Goal: Information Seeking & Learning: Learn about a topic

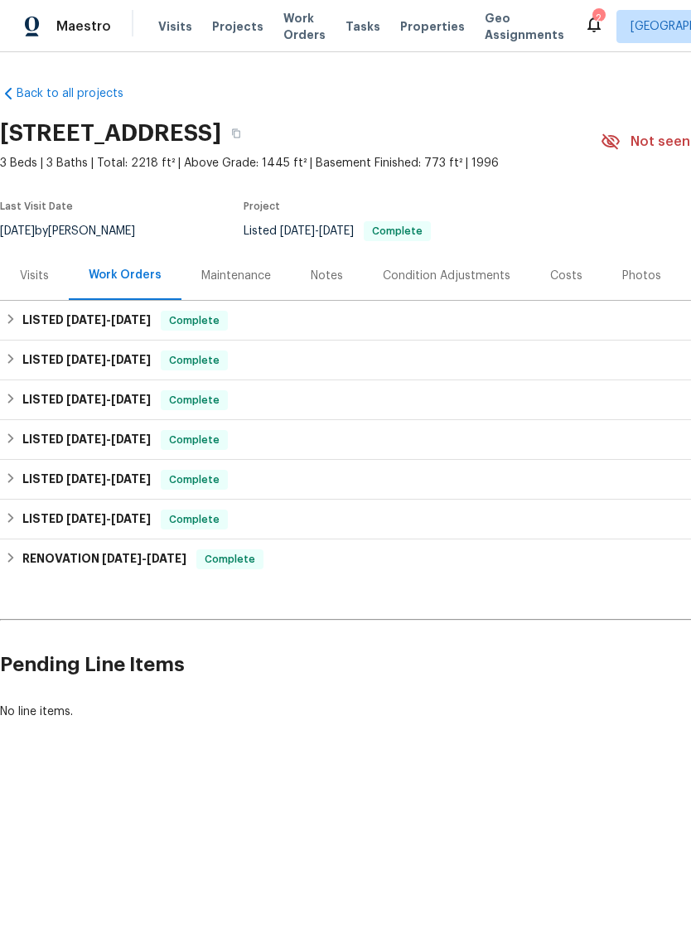
click at [43, 273] on div "Visits" at bounding box center [34, 276] width 29 height 17
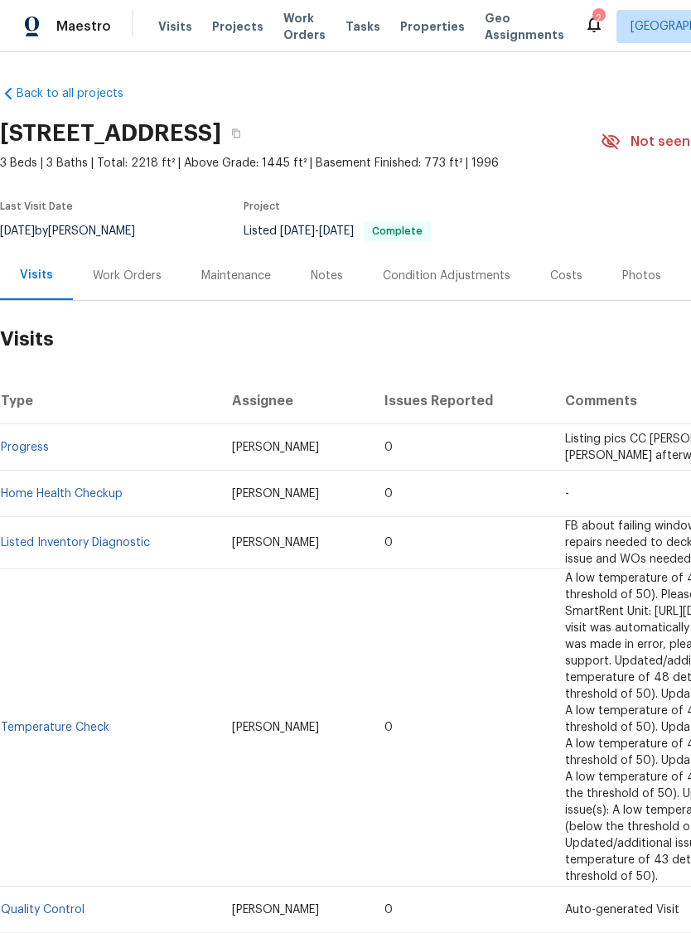
click at [622, 275] on div "Photos" at bounding box center [641, 276] width 39 height 17
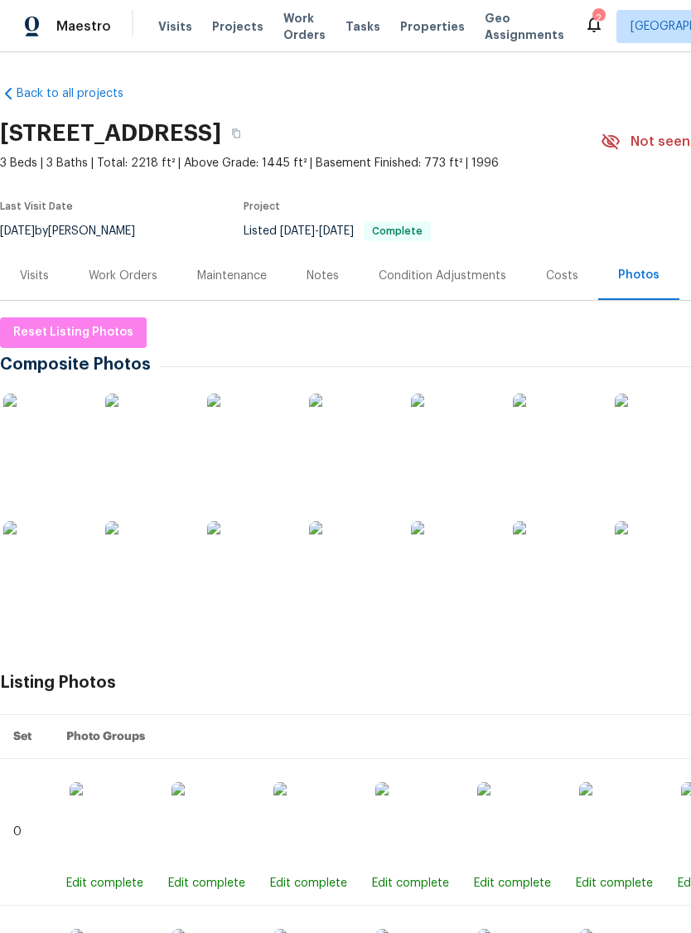
click at [57, 445] on img at bounding box center [44, 435] width 83 height 83
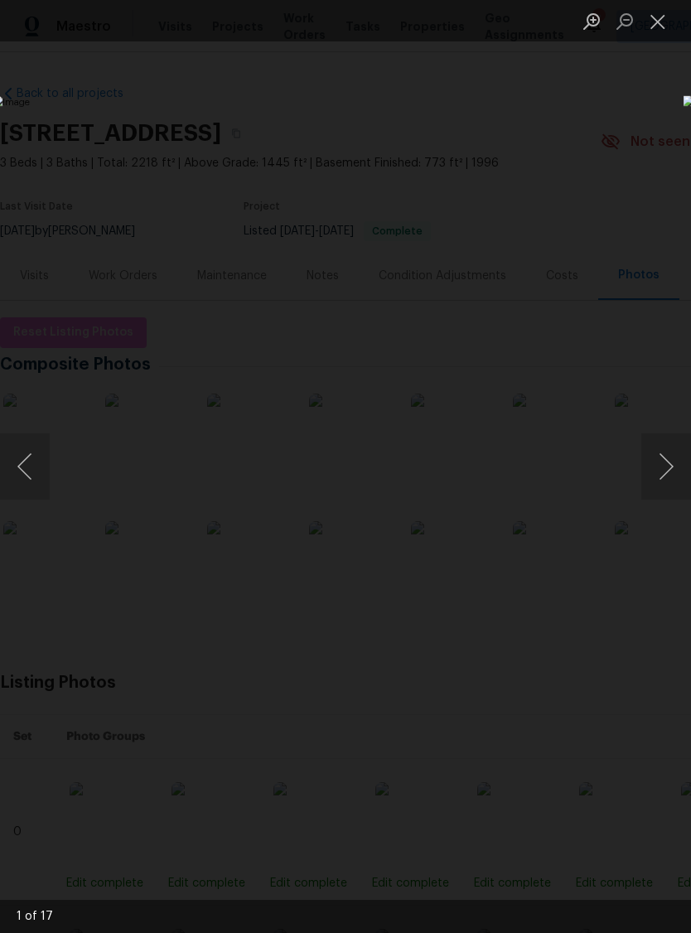
click at [668, 477] on button "Next image" at bounding box center [666, 466] width 50 height 66
click at [669, 465] on button "Next image" at bounding box center [666, 466] width 50 height 66
click at [675, 461] on button "Next image" at bounding box center [666, 466] width 50 height 66
click at [681, 465] on button "Next image" at bounding box center [666, 466] width 50 height 66
click at [676, 465] on button "Next image" at bounding box center [666, 466] width 50 height 66
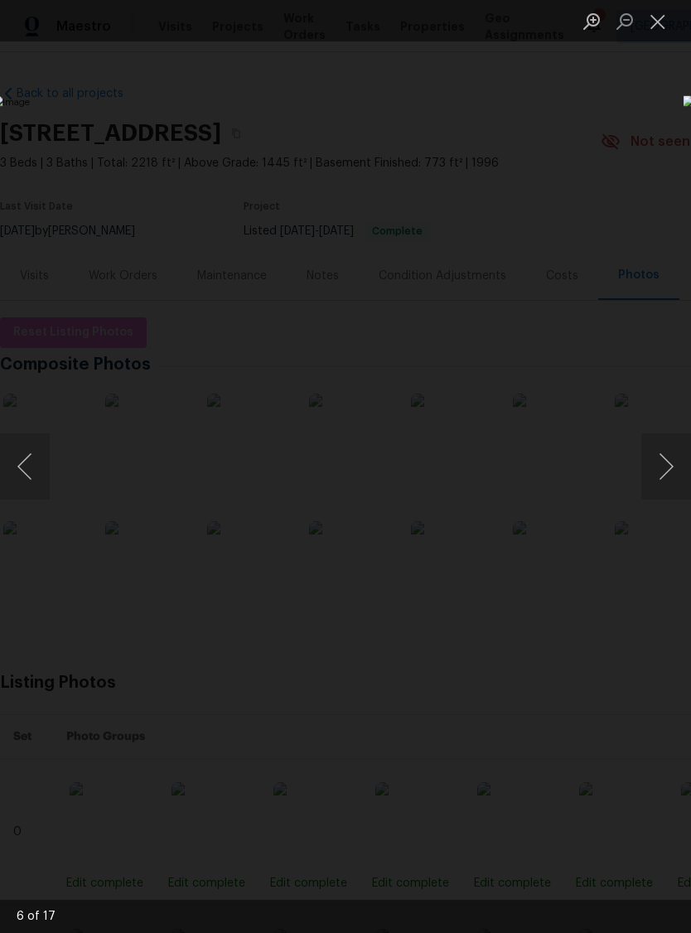
click at [679, 466] on button "Next image" at bounding box center [666, 466] width 50 height 66
click at [671, 467] on button "Next image" at bounding box center [666, 466] width 50 height 66
click at [681, 463] on button "Next image" at bounding box center [666, 466] width 50 height 66
click at [680, 463] on button "Next image" at bounding box center [666, 466] width 50 height 66
click at [681, 467] on button "Next image" at bounding box center [666, 466] width 50 height 66
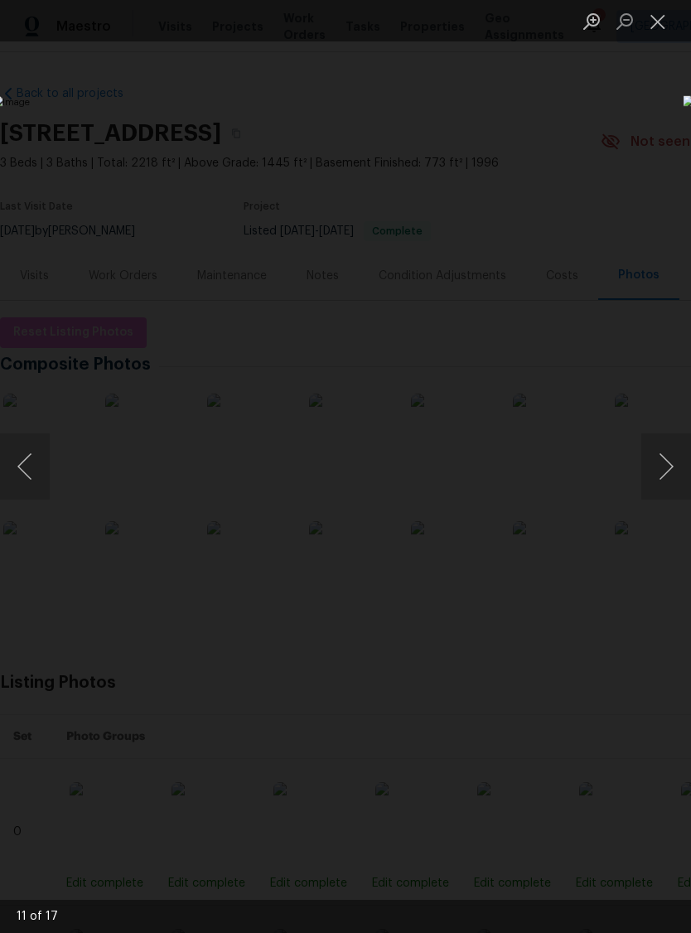
click at [673, 479] on button "Next image" at bounding box center [666, 466] width 50 height 66
click at [682, 471] on button "Next image" at bounding box center [666, 466] width 50 height 66
click at [681, 475] on button "Next image" at bounding box center [666, 466] width 50 height 66
click at [657, 20] on button "Close lightbox" at bounding box center [657, 21] width 33 height 29
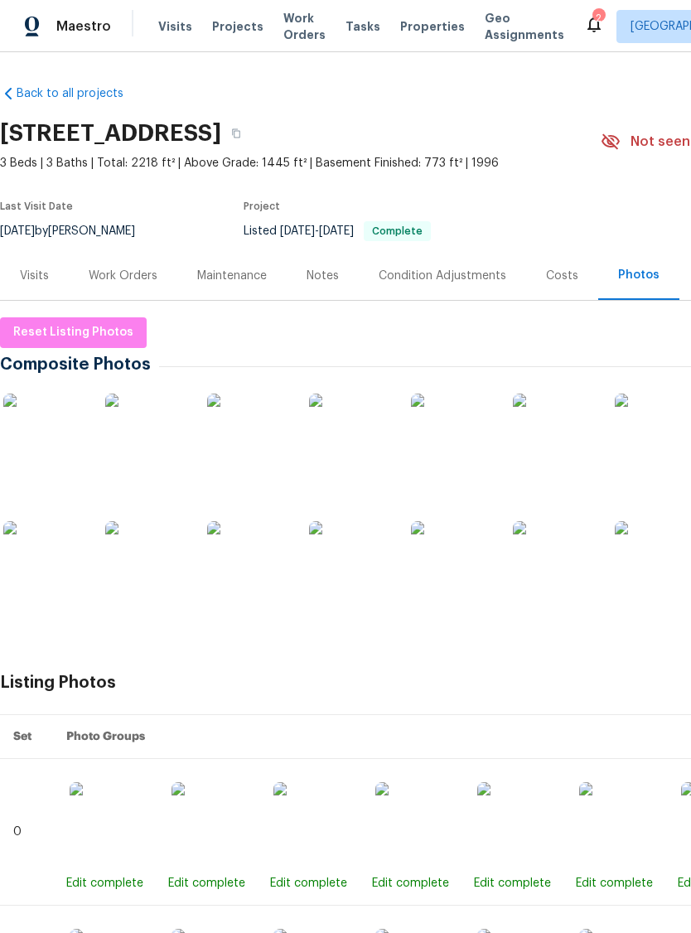
click at [32, 264] on div "Visits" at bounding box center [34, 275] width 69 height 49
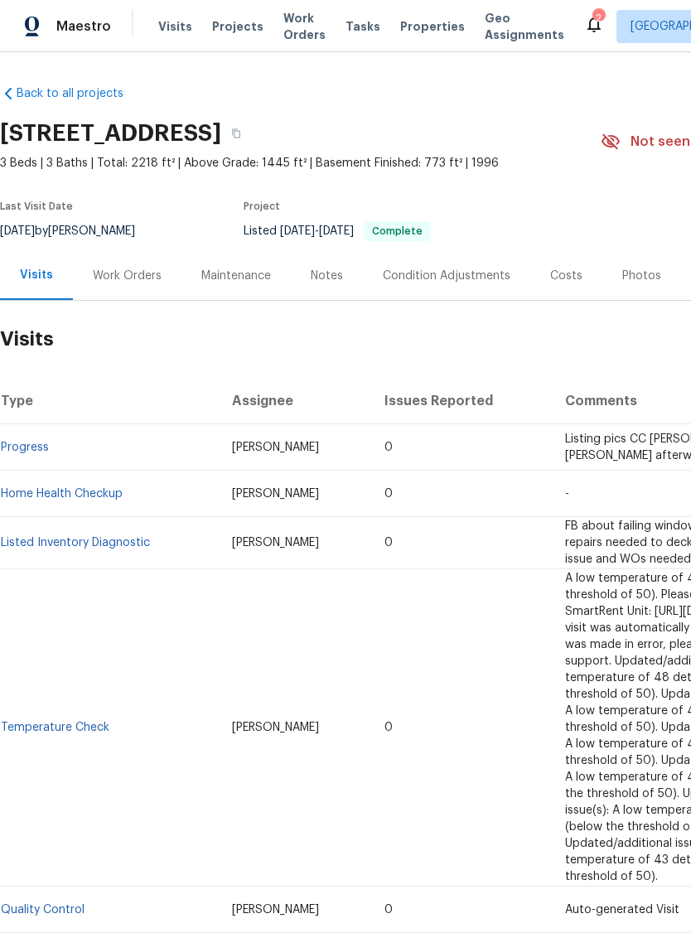
click at [565, 269] on div "Costs" at bounding box center [566, 276] width 32 height 17
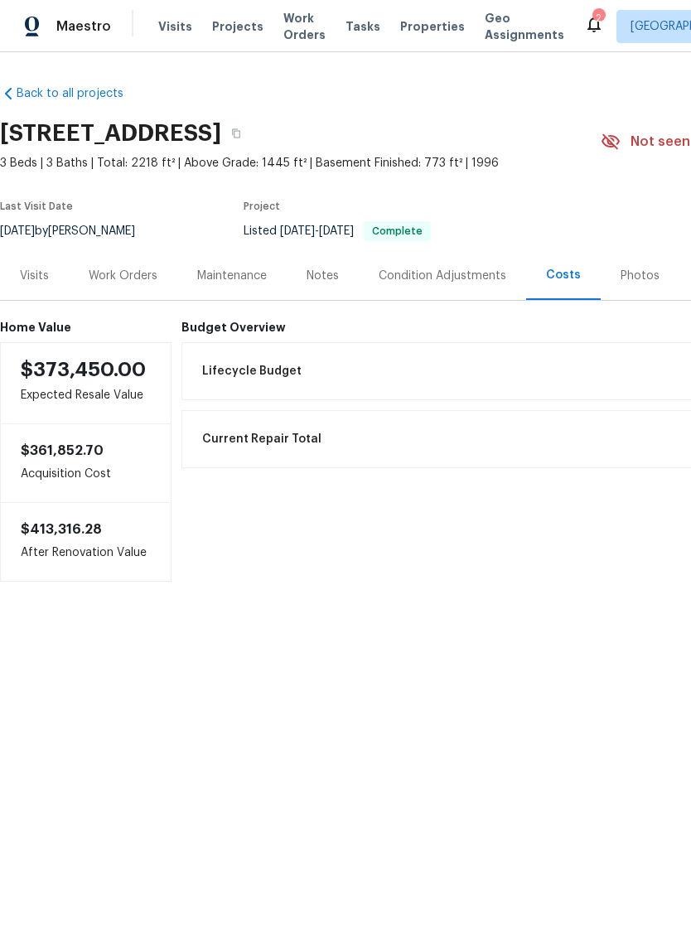
click at [41, 277] on div "Visits" at bounding box center [34, 276] width 29 height 17
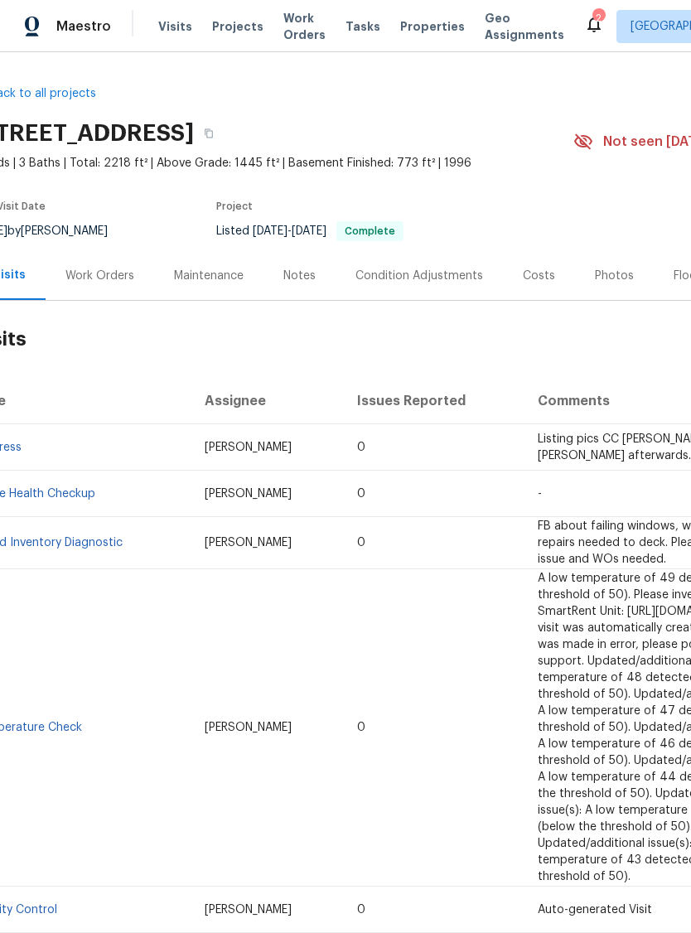
scroll to position [0, 27]
click at [103, 274] on div "Work Orders" at bounding box center [99, 276] width 69 height 17
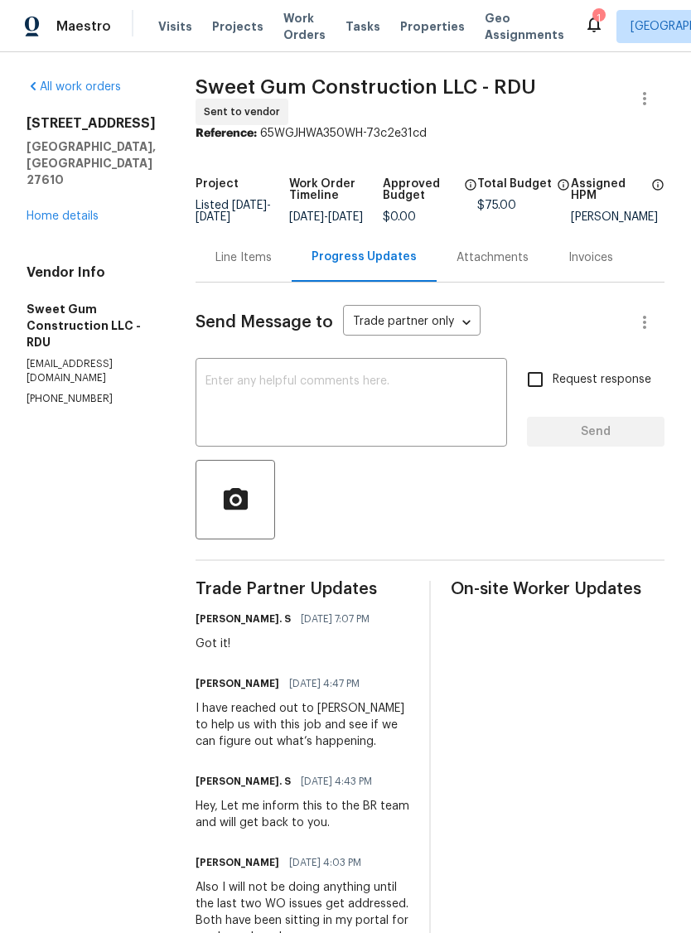
click at [73, 210] on link "Home details" at bounding box center [63, 216] width 72 height 12
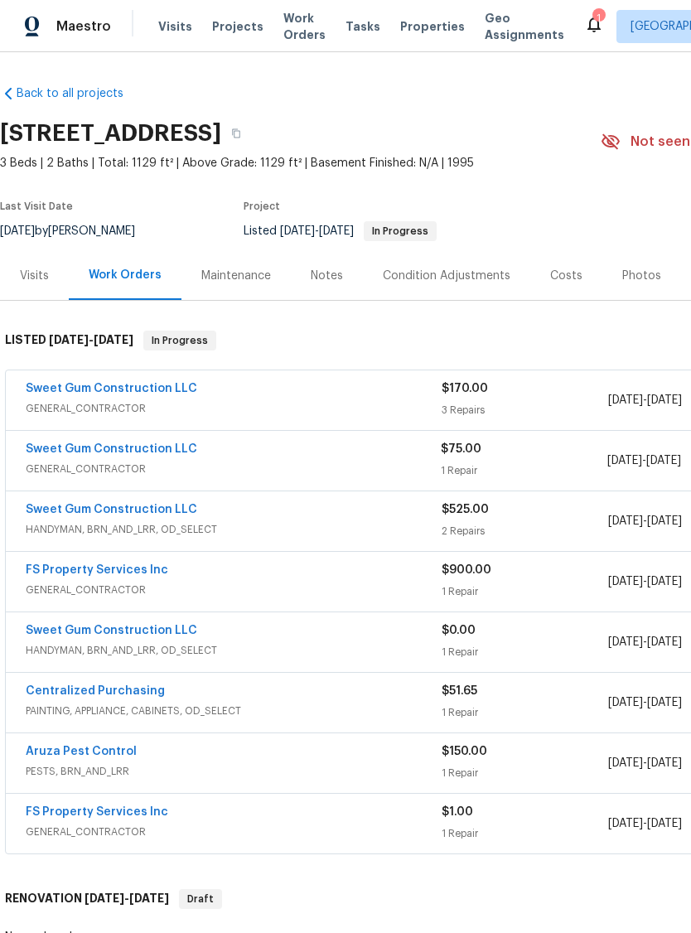
click at [41, 268] on div "Visits" at bounding box center [34, 276] width 29 height 17
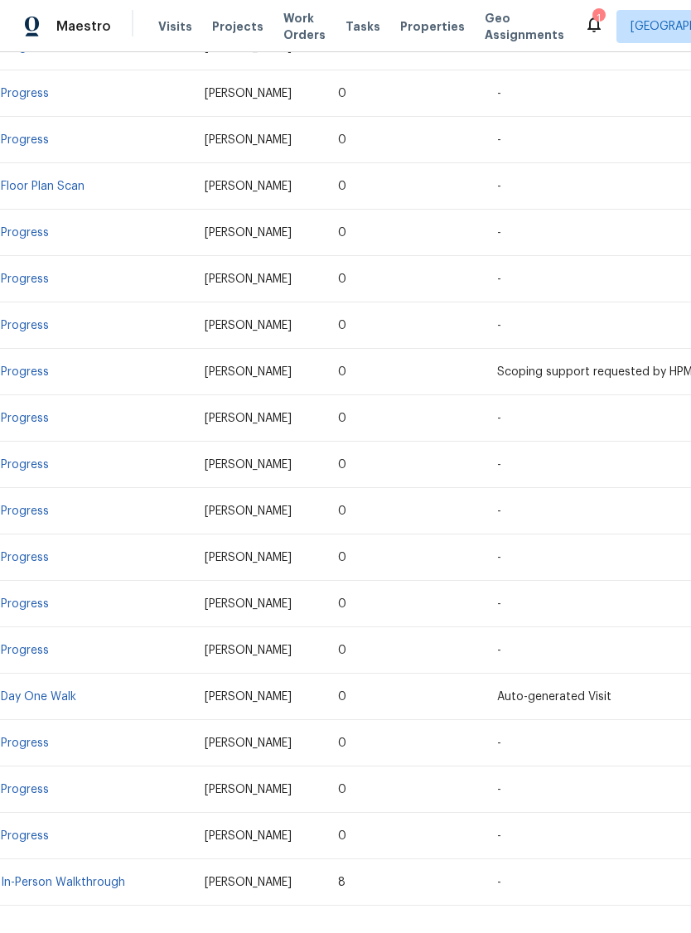
scroll to position [3151, 0]
click at [108, 878] on link "In-Person Walkthrough" at bounding box center [63, 884] width 124 height 12
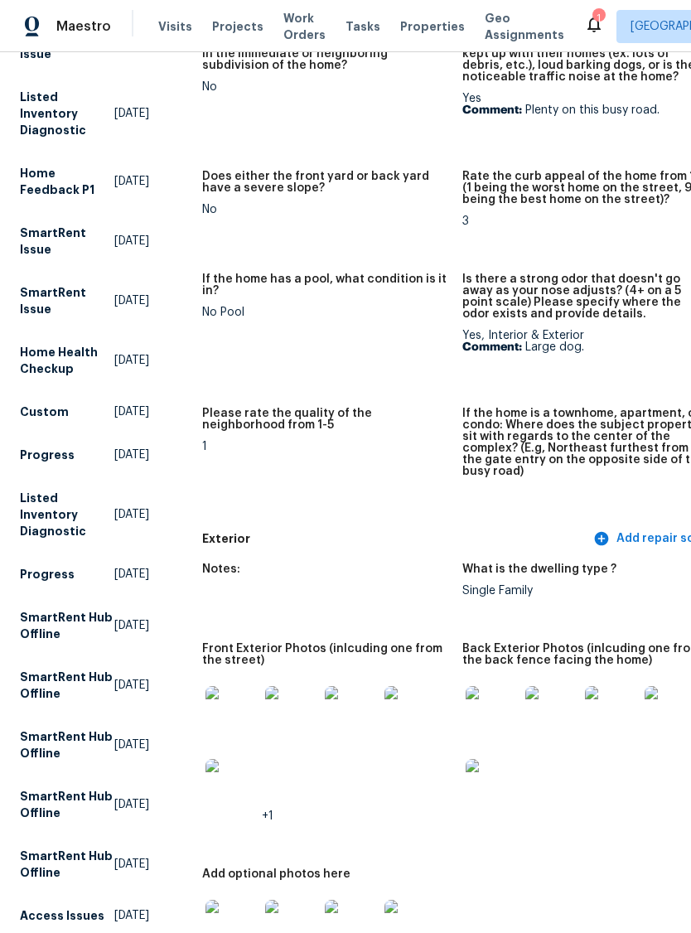
scroll to position [259, 0]
click at [206, 703] on img at bounding box center [232, 711] width 53 height 53
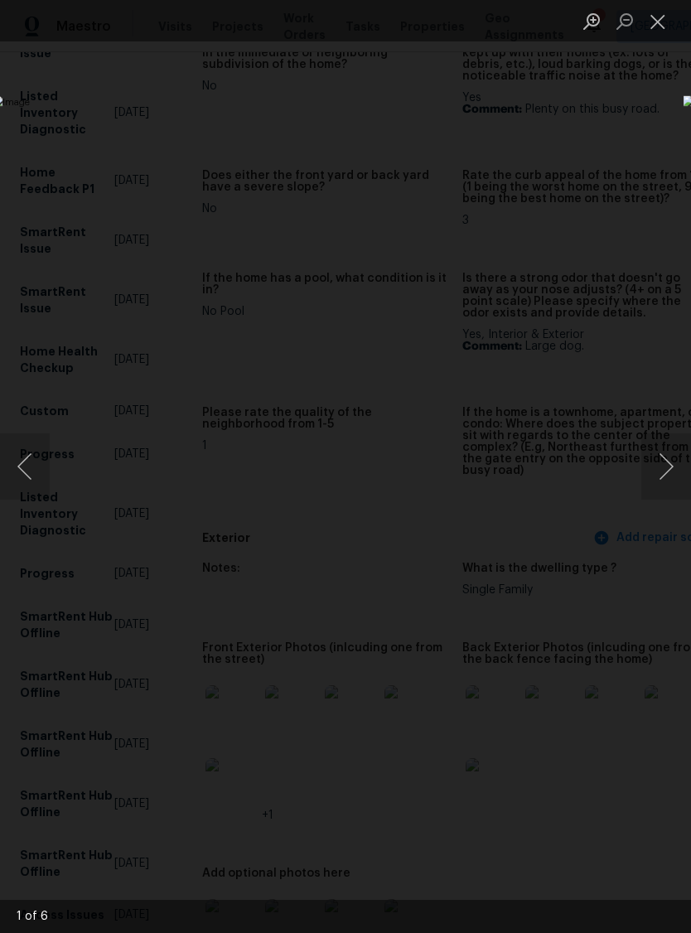
click at [674, 466] on button "Next image" at bounding box center [666, 466] width 50 height 66
click at [674, 465] on button "Next image" at bounding box center [666, 466] width 50 height 66
click at [672, 467] on button "Next image" at bounding box center [666, 466] width 50 height 66
click at [668, 467] on button "Next image" at bounding box center [666, 466] width 50 height 66
click at [663, 476] on button "Next image" at bounding box center [666, 466] width 50 height 66
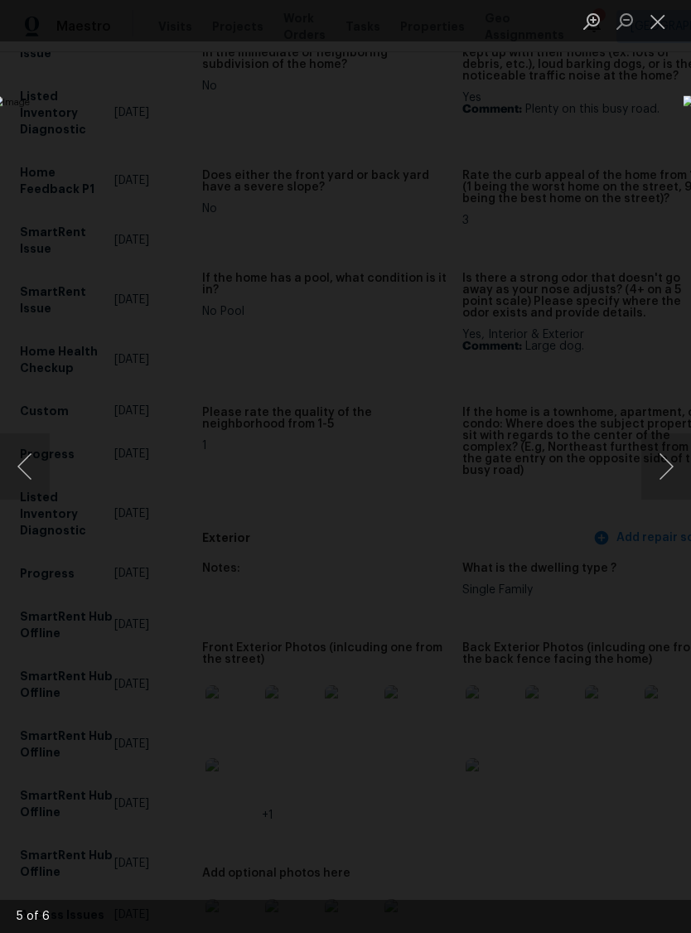
click at [665, 460] on button "Next image" at bounding box center [666, 466] width 50 height 66
click at [666, 460] on button "Next image" at bounding box center [666, 466] width 50 height 66
click at [664, 473] on button "Next image" at bounding box center [666, 466] width 50 height 66
click at [674, 22] on button "Close lightbox" at bounding box center [657, 21] width 33 height 29
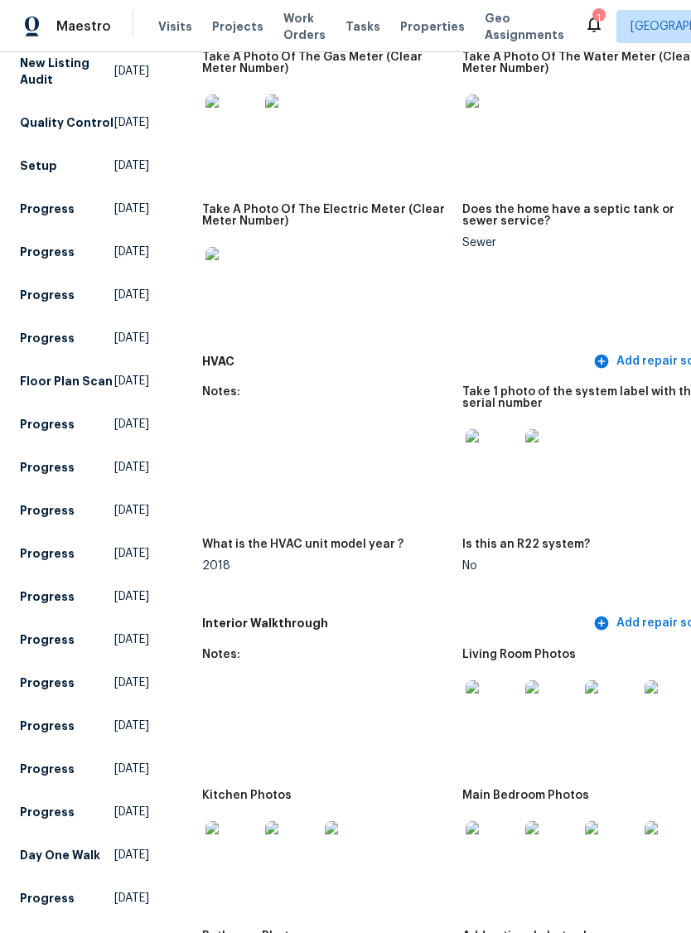
scroll to position [1479, 0]
click at [466, 697] on img at bounding box center [492, 706] width 53 height 53
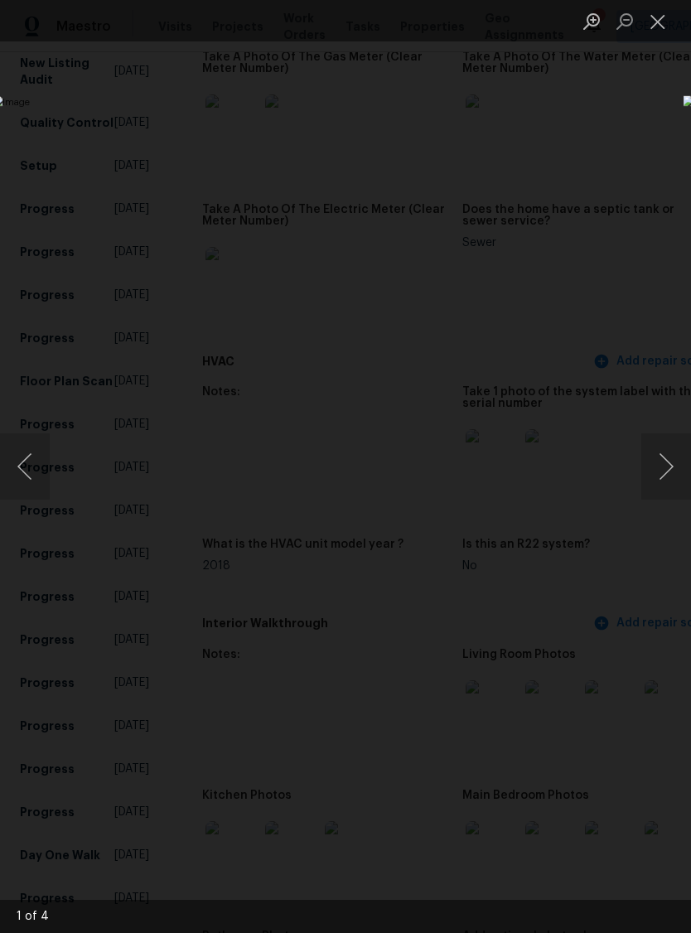
click at [670, 467] on button "Next image" at bounding box center [666, 466] width 50 height 66
click at [667, 475] on button "Next image" at bounding box center [666, 466] width 50 height 66
click at [662, 473] on button "Next image" at bounding box center [666, 466] width 50 height 66
click at [673, 467] on button "Next image" at bounding box center [666, 466] width 50 height 66
click at [671, 476] on button "Next image" at bounding box center [666, 466] width 50 height 66
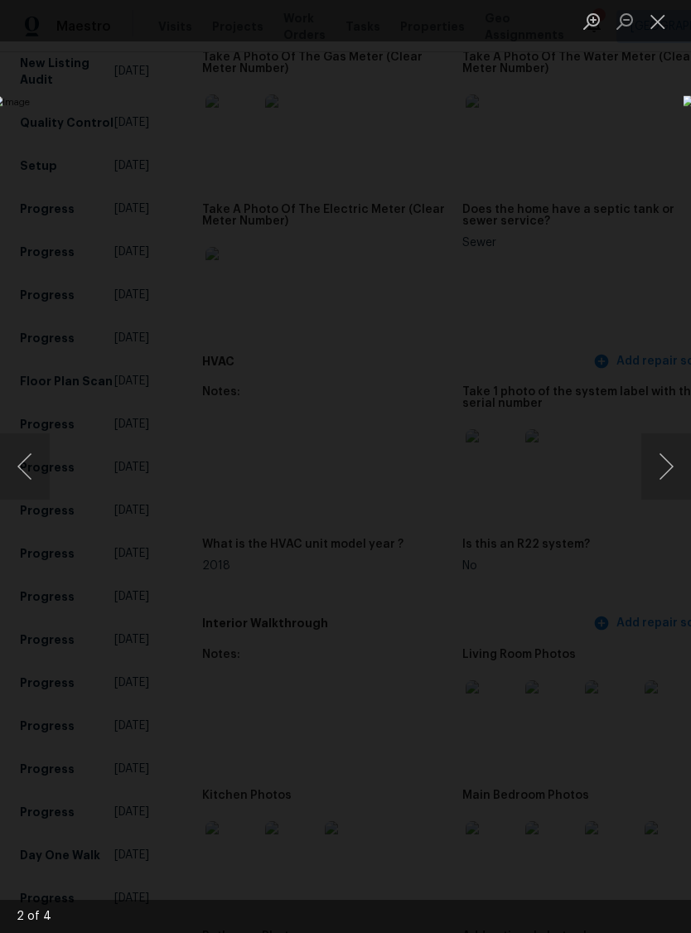
click at [664, 27] on button "Close lightbox" at bounding box center [657, 21] width 33 height 29
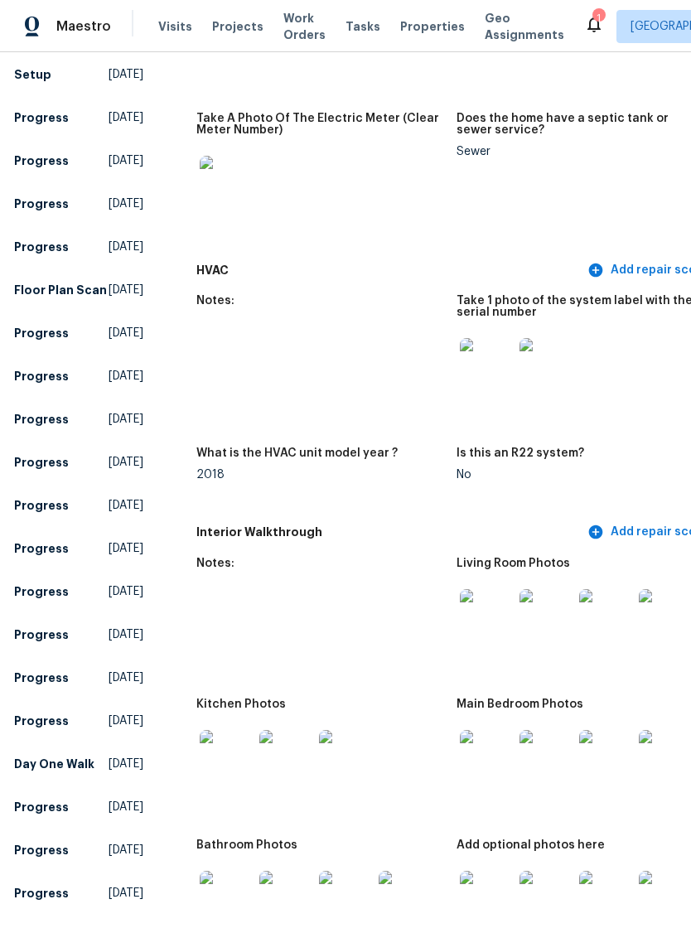
scroll to position [1588, 2]
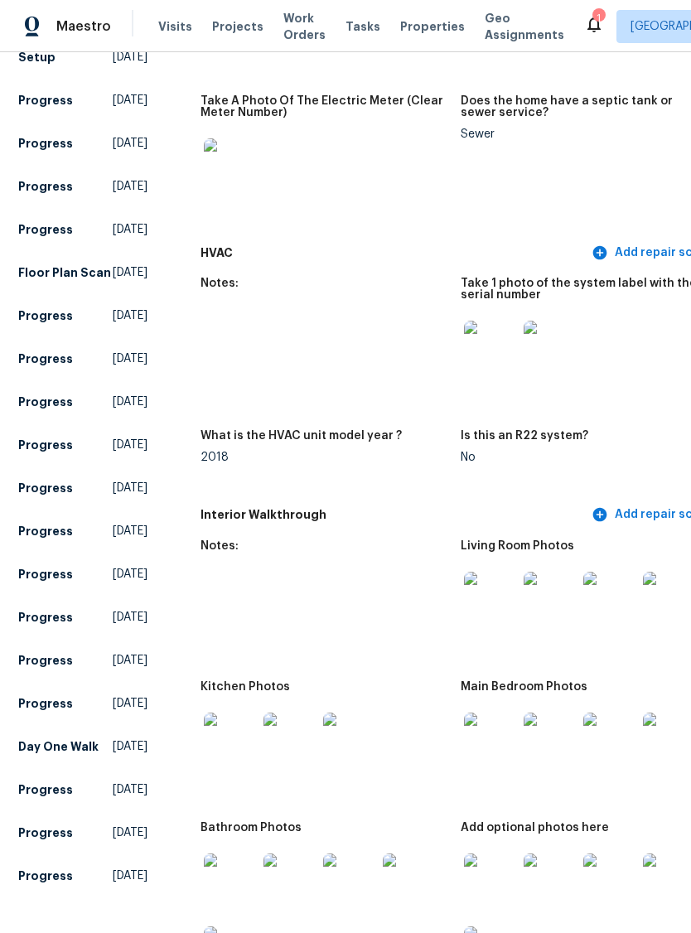
click at [204, 731] on img at bounding box center [230, 739] width 53 height 53
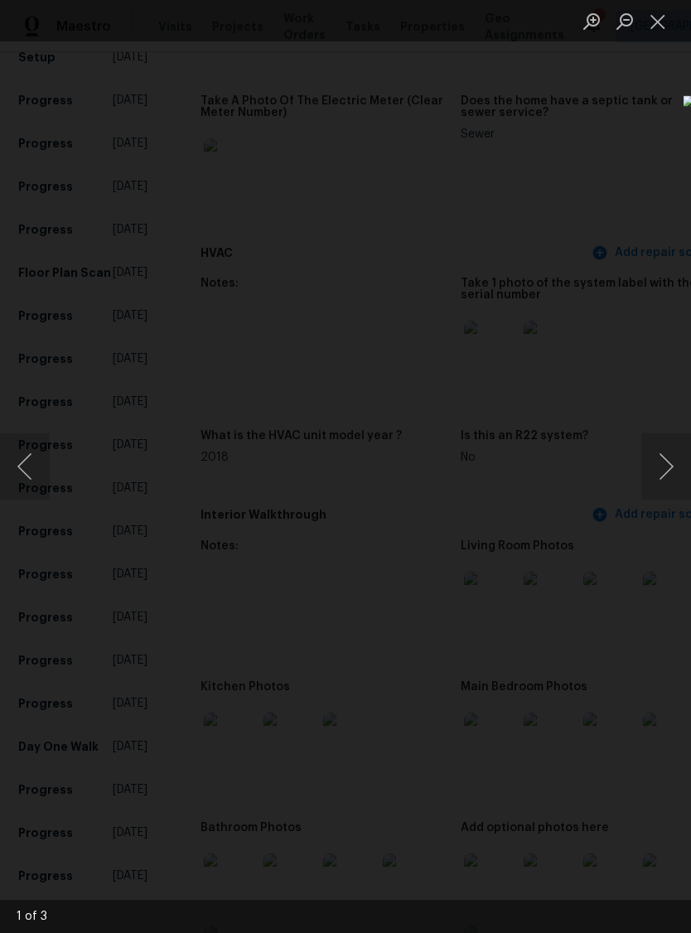
click at [677, 471] on button "Next image" at bounding box center [666, 466] width 50 height 66
click at [665, 475] on button "Next image" at bounding box center [666, 466] width 50 height 66
click at [671, 471] on button "Next image" at bounding box center [666, 466] width 50 height 66
click at [679, 470] on button "Next image" at bounding box center [666, 466] width 50 height 66
click at [670, 23] on button "Close lightbox" at bounding box center [657, 21] width 33 height 29
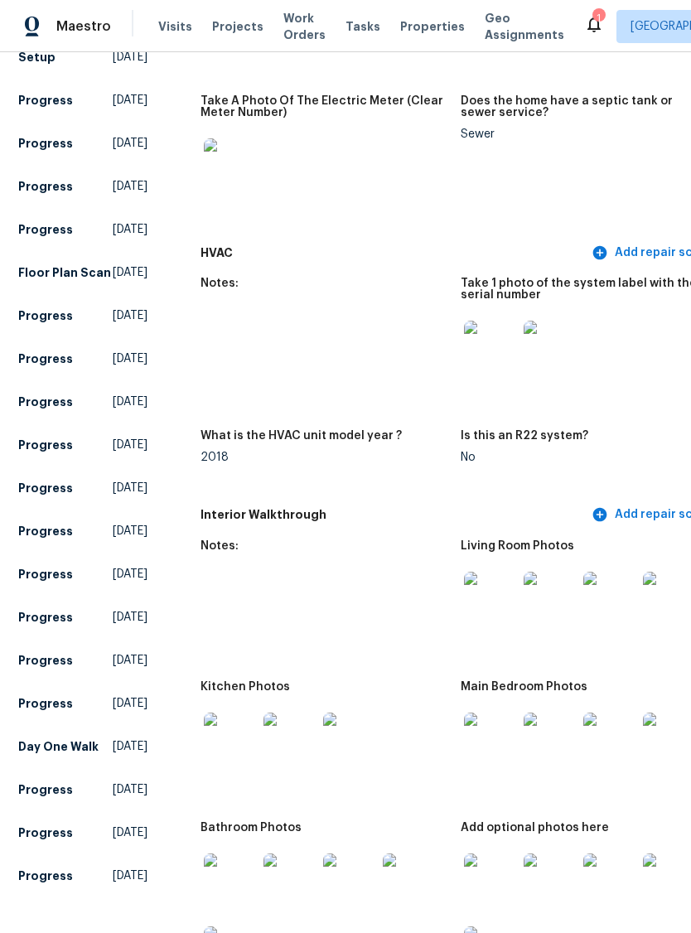
click at [464, 738] on img at bounding box center [490, 739] width 53 height 53
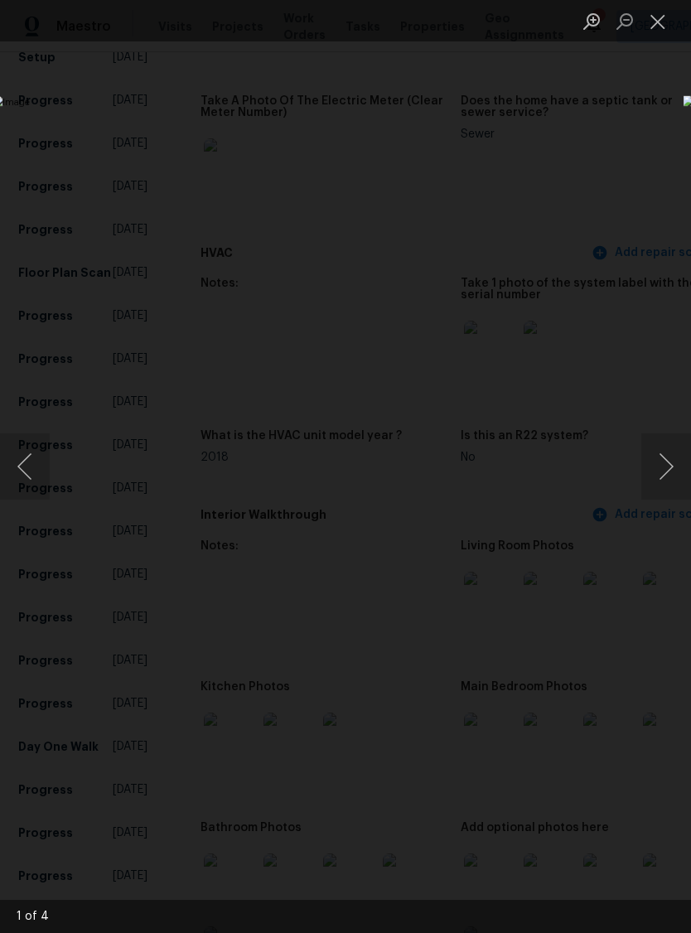
click at [672, 491] on button "Next image" at bounding box center [666, 466] width 50 height 66
click at [677, 459] on button "Next image" at bounding box center [666, 466] width 50 height 66
click at [675, 455] on button "Next image" at bounding box center [666, 466] width 50 height 66
click at [666, 471] on button "Next image" at bounding box center [666, 466] width 50 height 66
click at [669, 476] on button "Next image" at bounding box center [666, 466] width 50 height 66
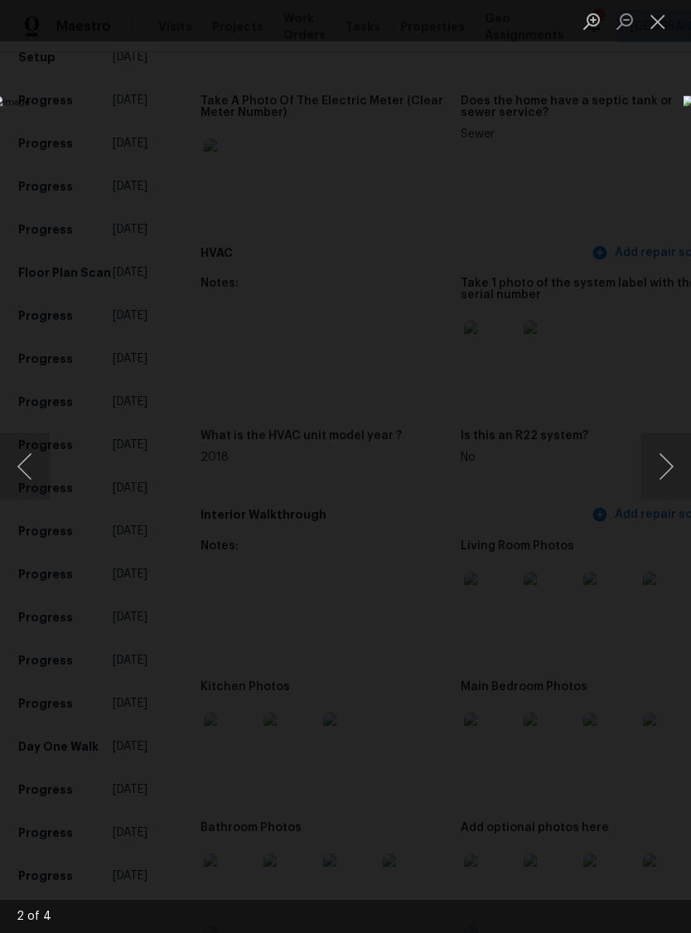
click at [661, 22] on button "Close lightbox" at bounding box center [657, 21] width 33 height 29
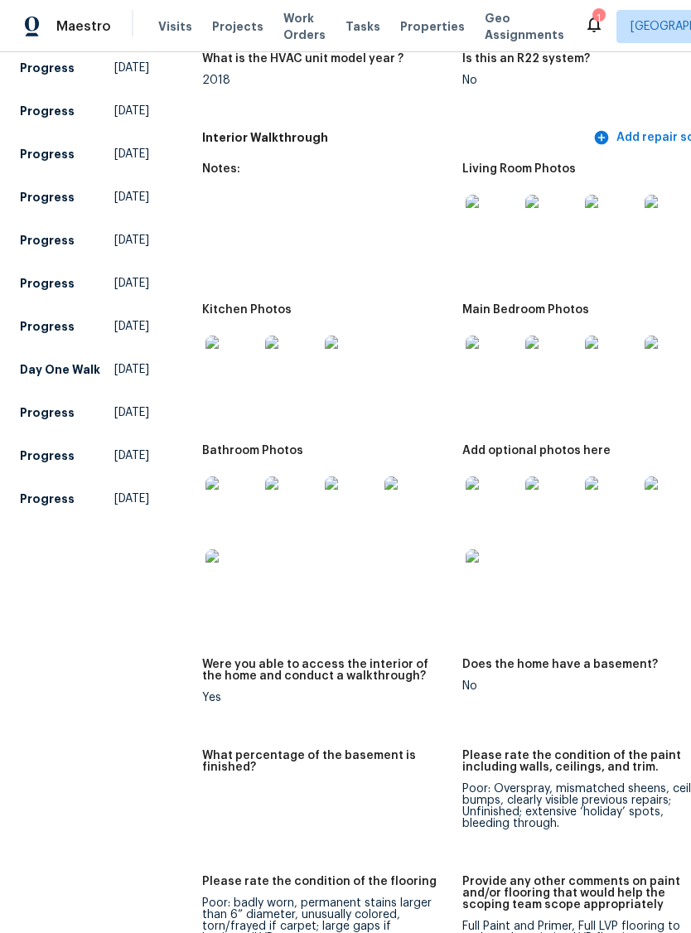
scroll to position [1965, 0]
click at [466, 486] on img at bounding box center [492, 502] width 53 height 53
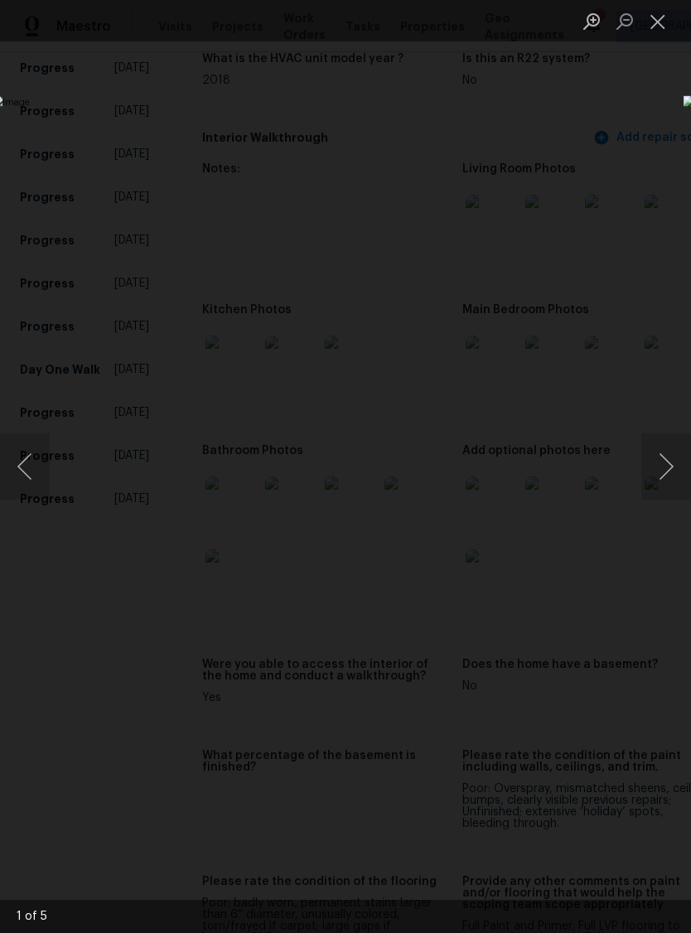
click at [674, 463] on button "Next image" at bounding box center [666, 466] width 50 height 66
click at [671, 476] on button "Next image" at bounding box center [666, 466] width 50 height 66
click at [667, 485] on button "Next image" at bounding box center [666, 466] width 50 height 66
click at [675, 486] on button "Next image" at bounding box center [666, 466] width 50 height 66
click at [672, 482] on button "Next image" at bounding box center [666, 466] width 50 height 66
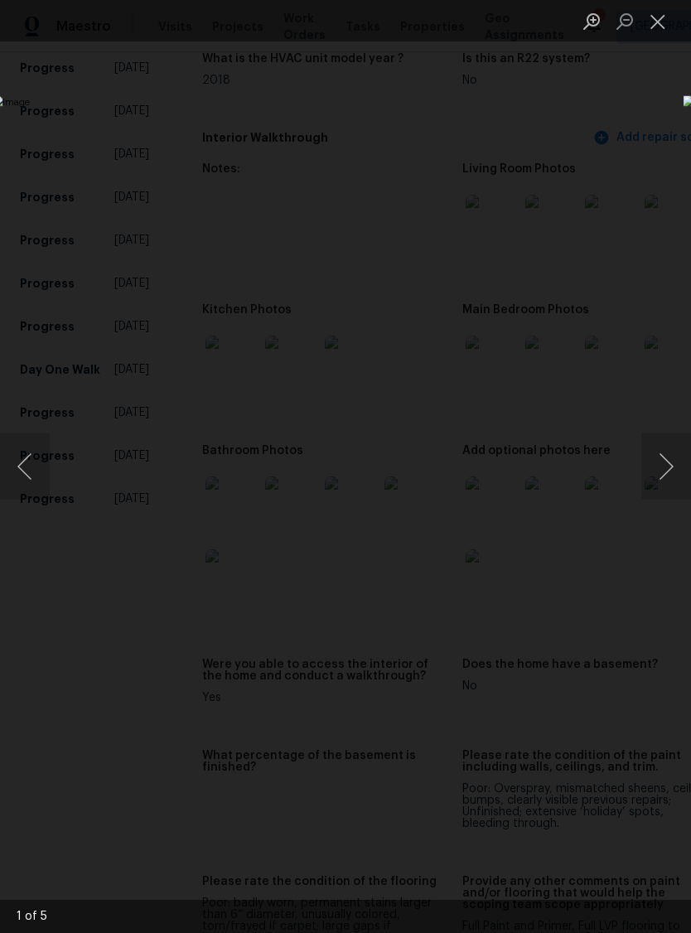
click at [660, 27] on button "Close lightbox" at bounding box center [657, 21] width 33 height 29
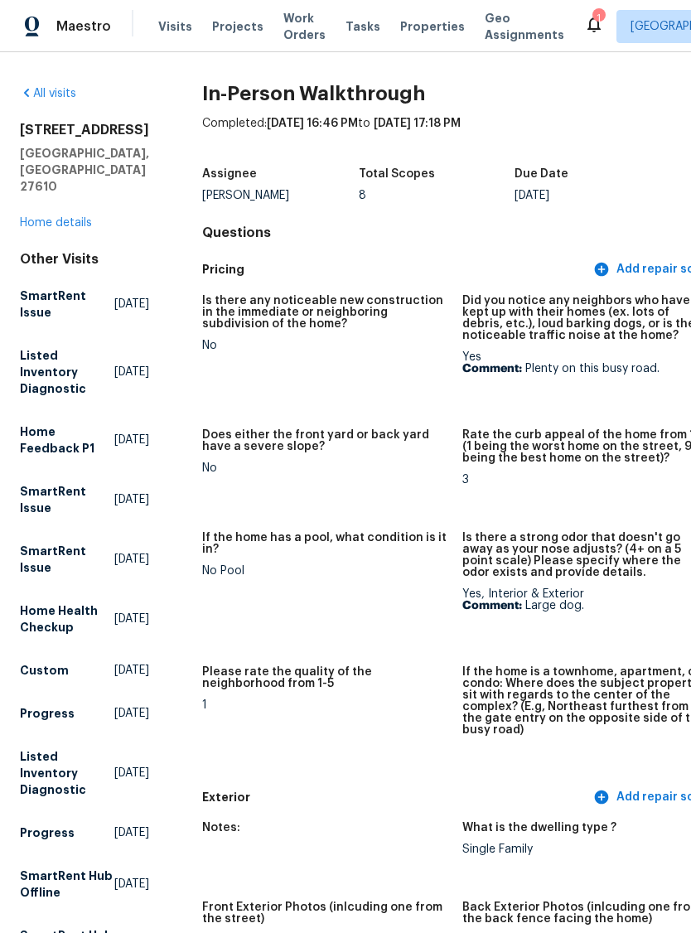
scroll to position [0, 0]
click at [43, 225] on link "Home details" at bounding box center [56, 223] width 72 height 12
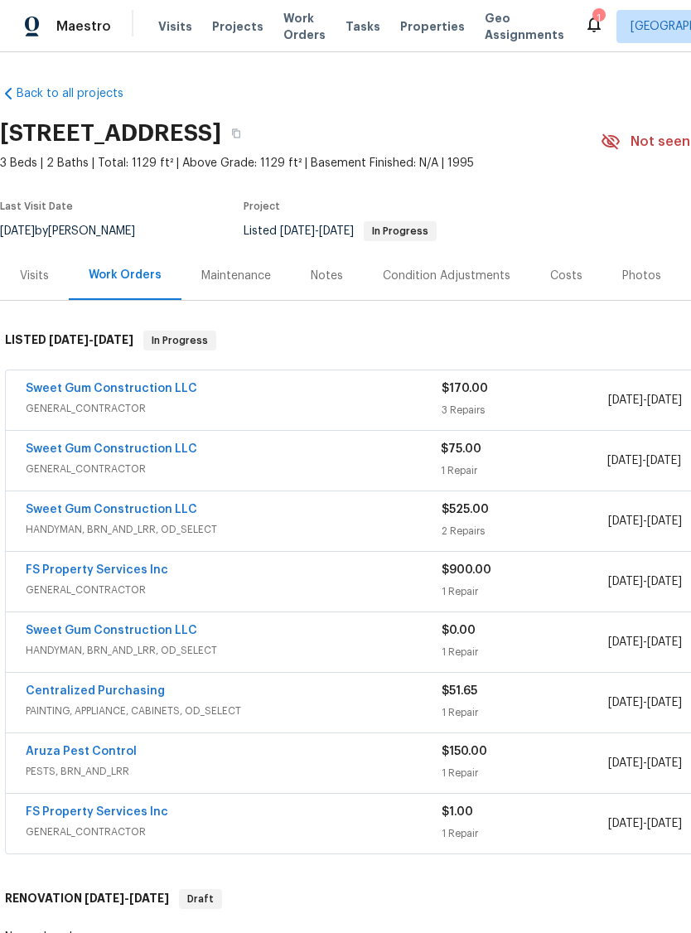
click at [333, 276] on div "Notes" at bounding box center [327, 276] width 32 height 17
